Goal: Task Accomplishment & Management: Complete application form

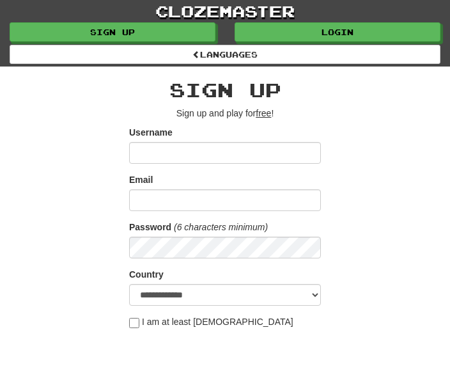
click at [345, 28] on link "Login" at bounding box center [338, 31] width 206 height 19
